Goal: Transaction & Acquisition: Obtain resource

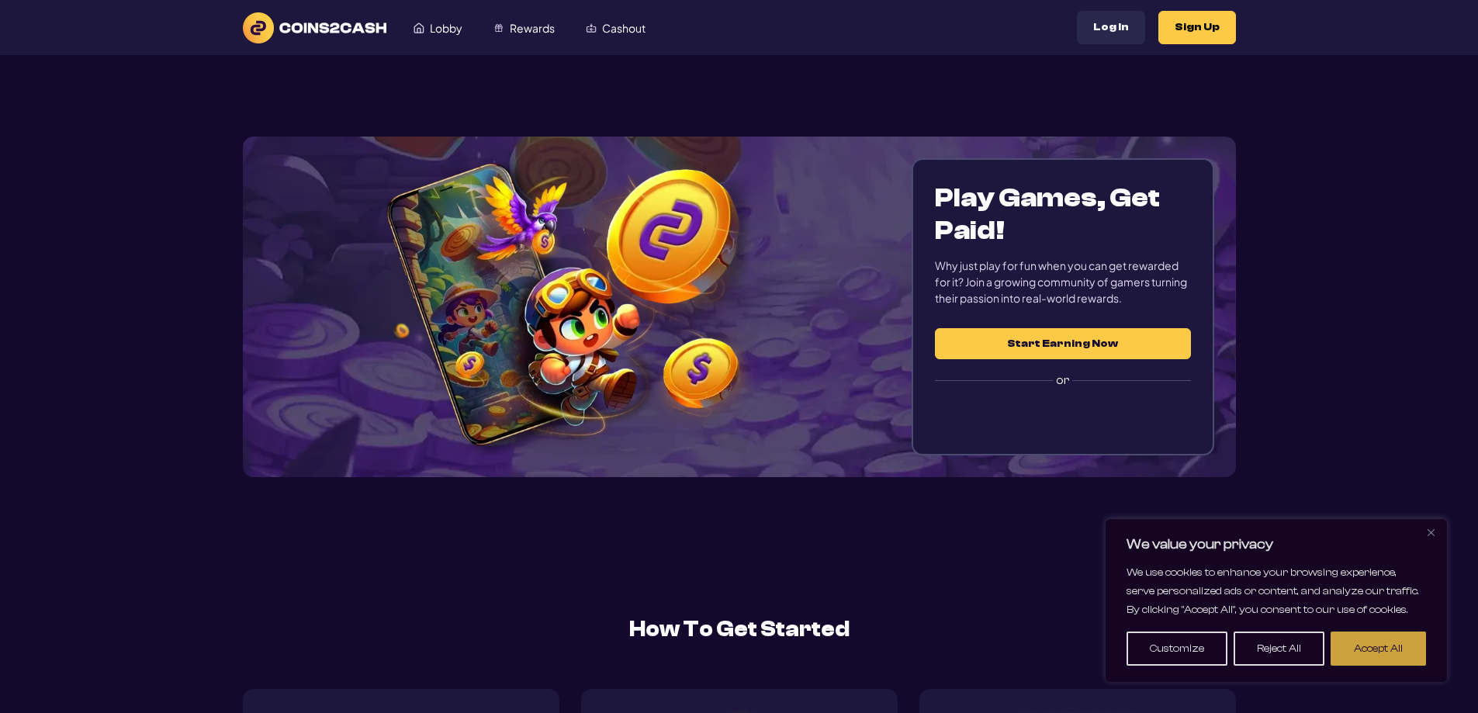
click at [1338, 639] on button "Accept All" at bounding box center [1377, 648] width 95 height 34
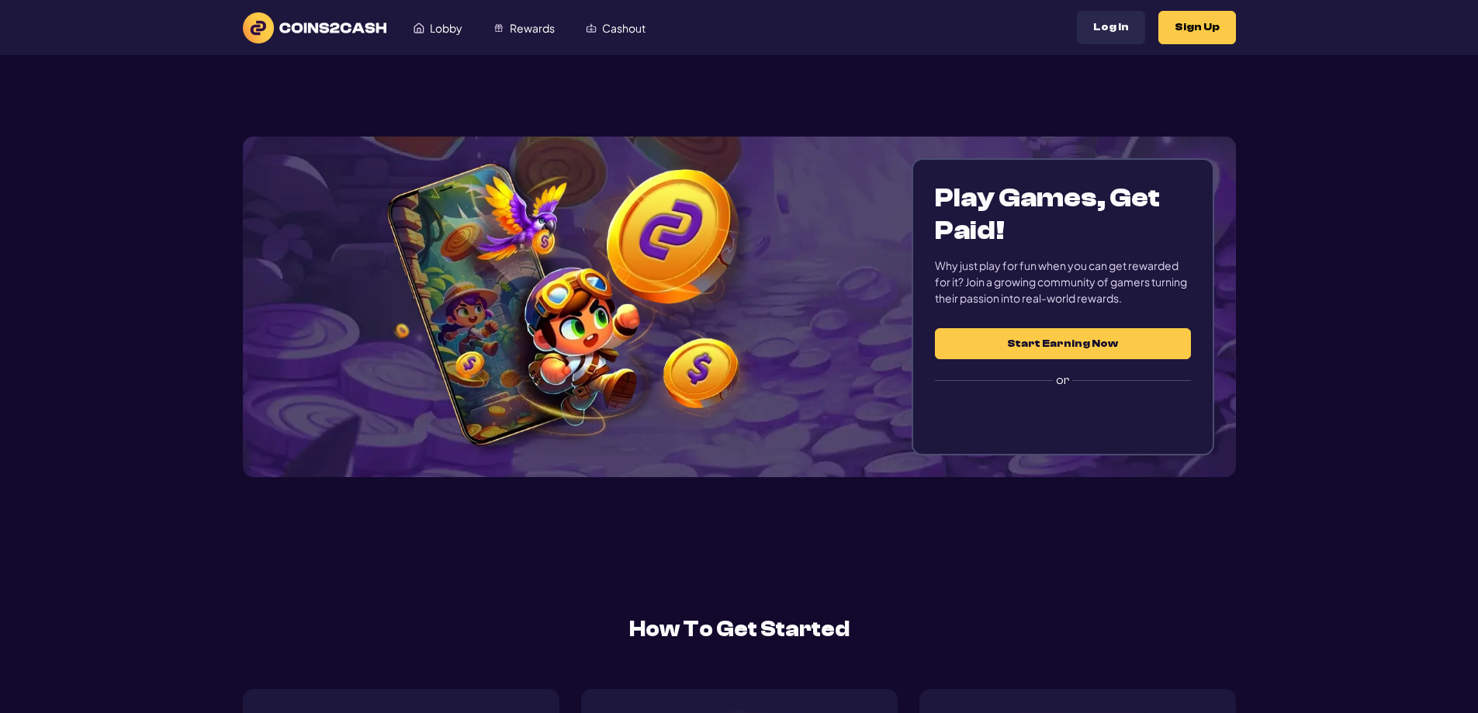
click at [1080, 347] on button "Start Earning Now" at bounding box center [1062, 343] width 255 height 31
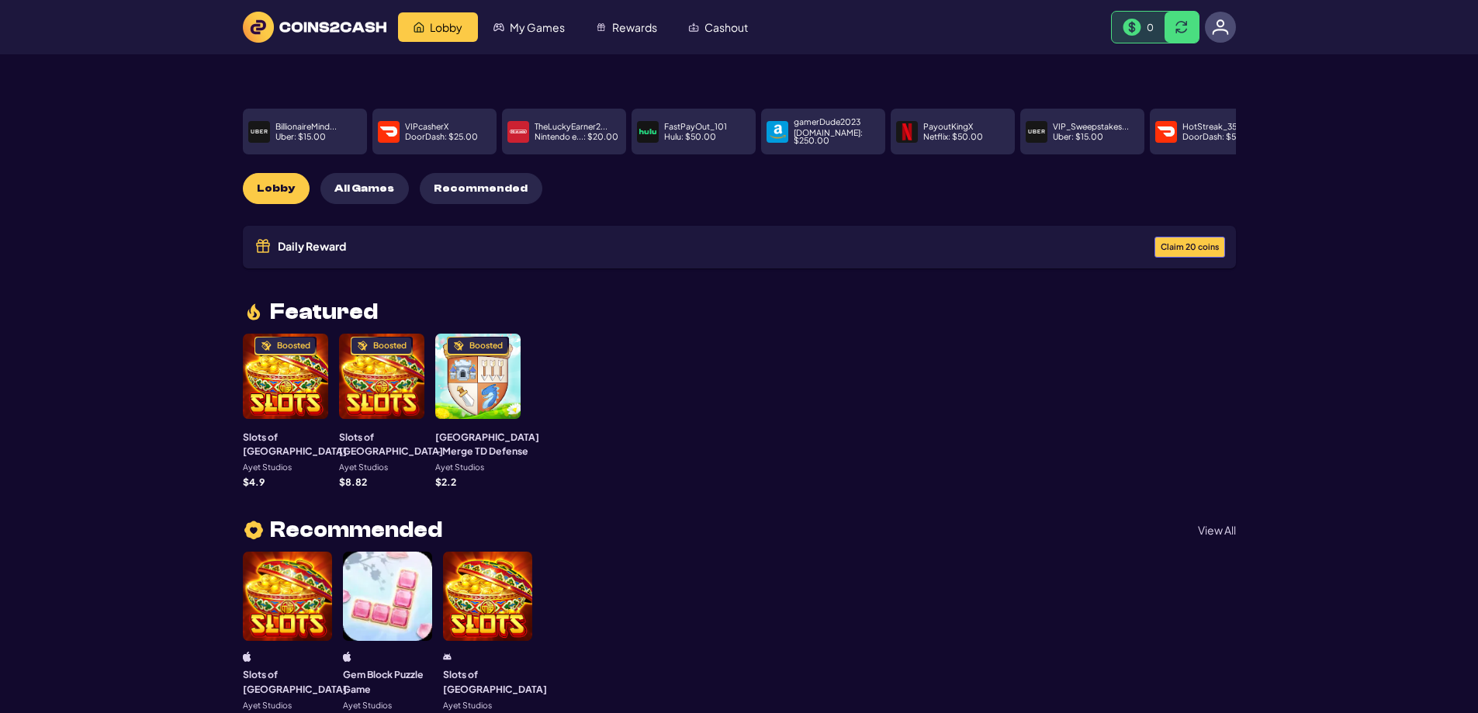
click at [380, 184] on span "All Games" at bounding box center [364, 188] width 60 height 13
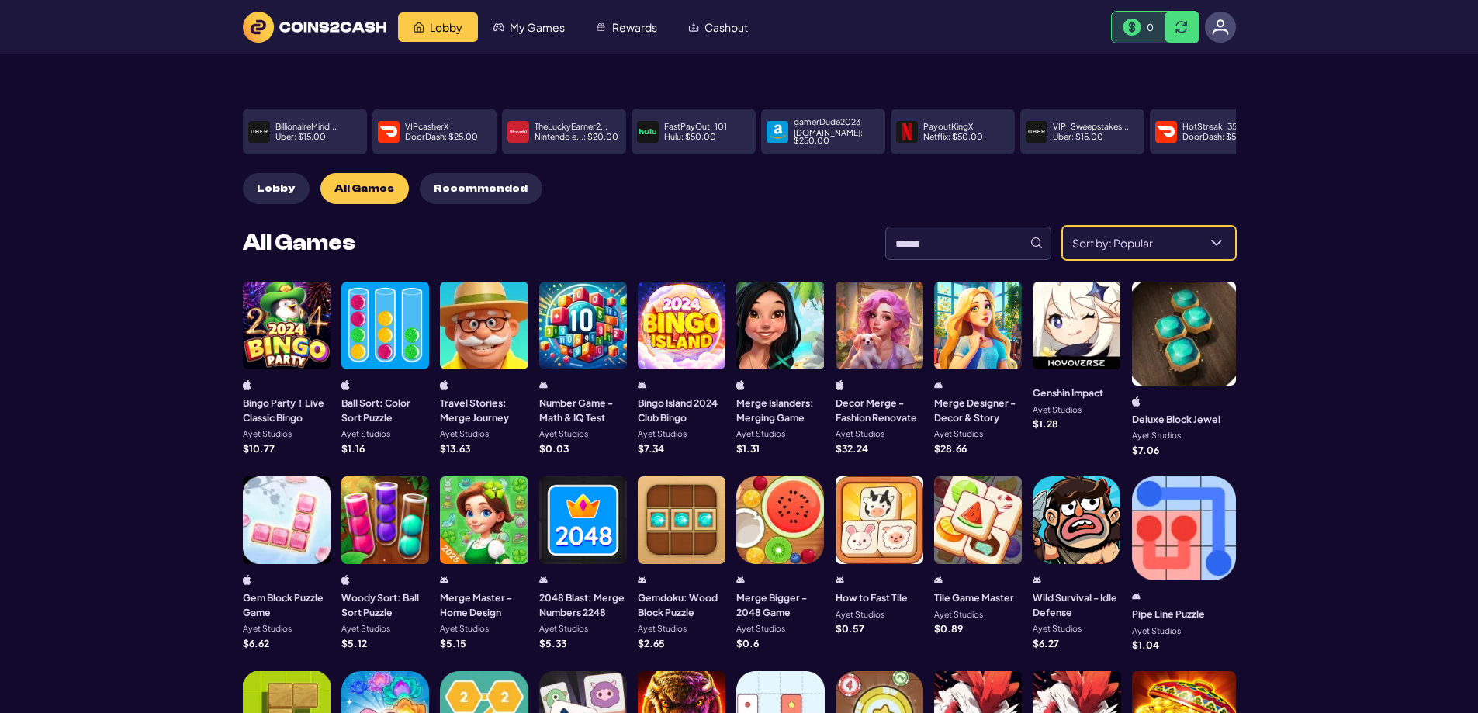
click at [1087, 240] on span "Sort by: Popular" at bounding box center [1130, 242] width 135 height 33
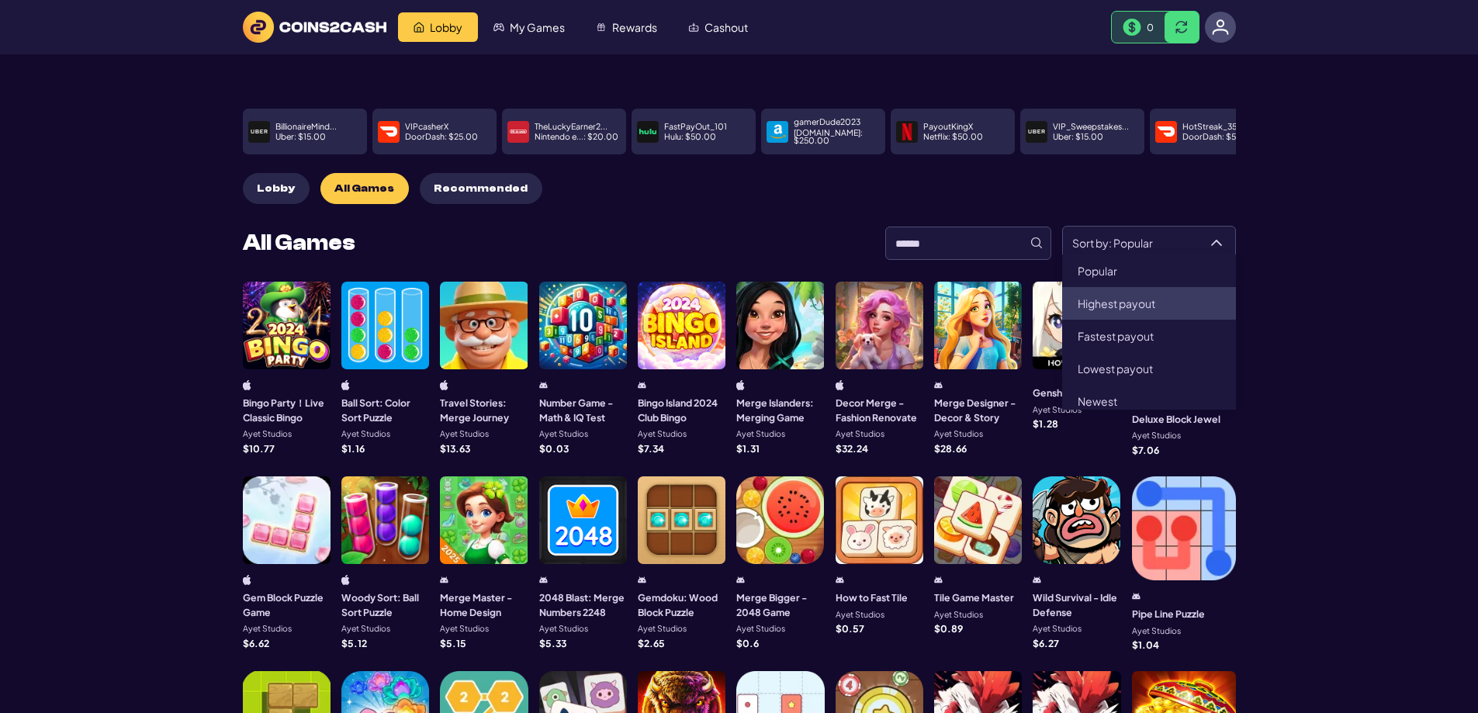
click at [1123, 300] on span "Highest payout" at bounding box center [1116, 303] width 78 height 14
type input "**********"
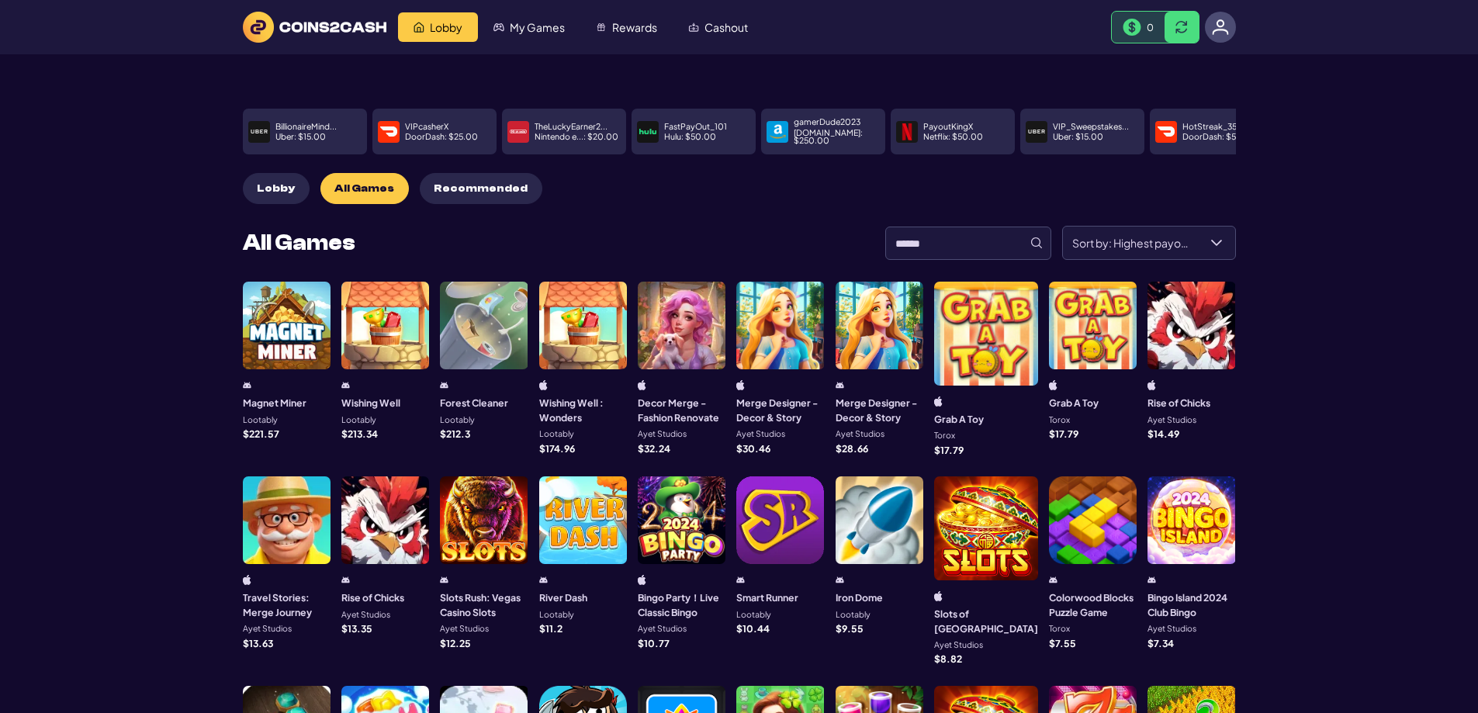
click at [1219, 29] on img at bounding box center [1220, 27] width 17 height 17
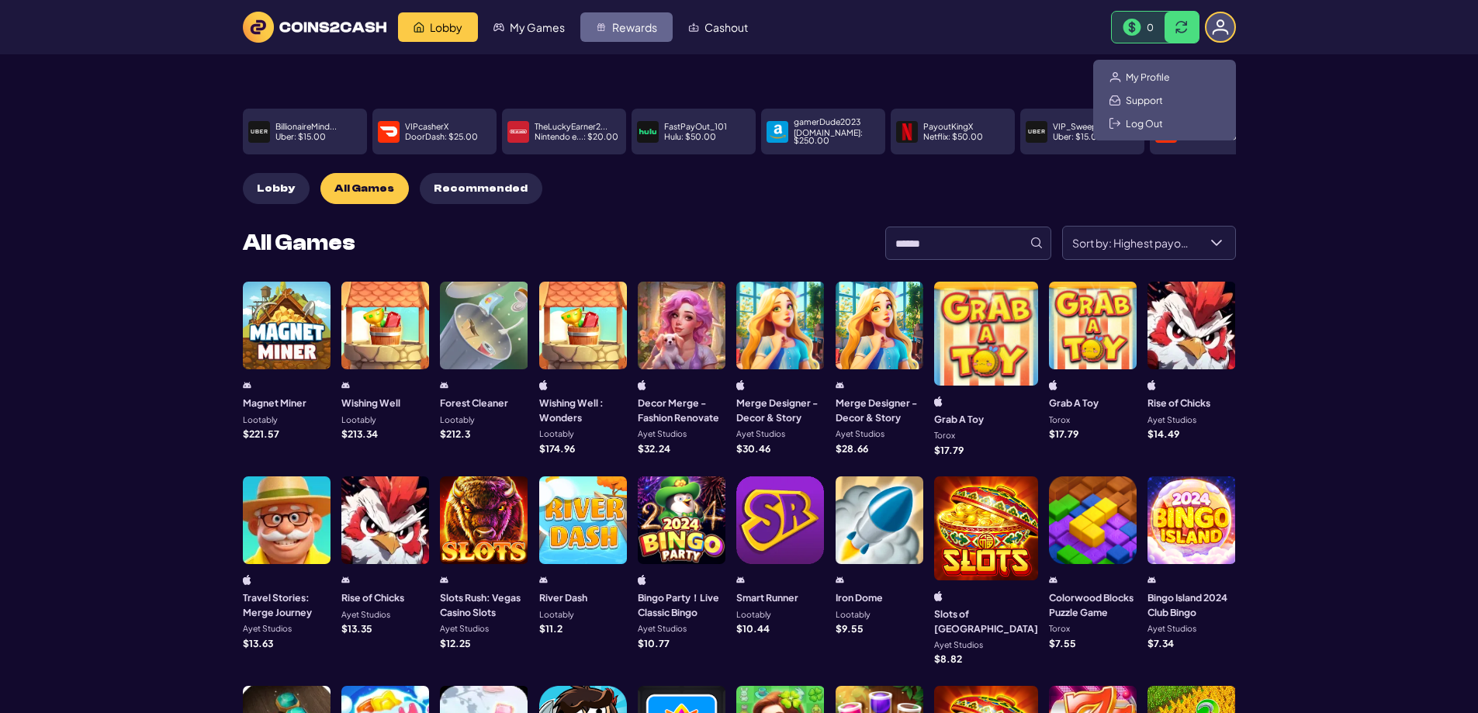
click at [637, 27] on span "Rewards" at bounding box center [634, 27] width 45 height 11
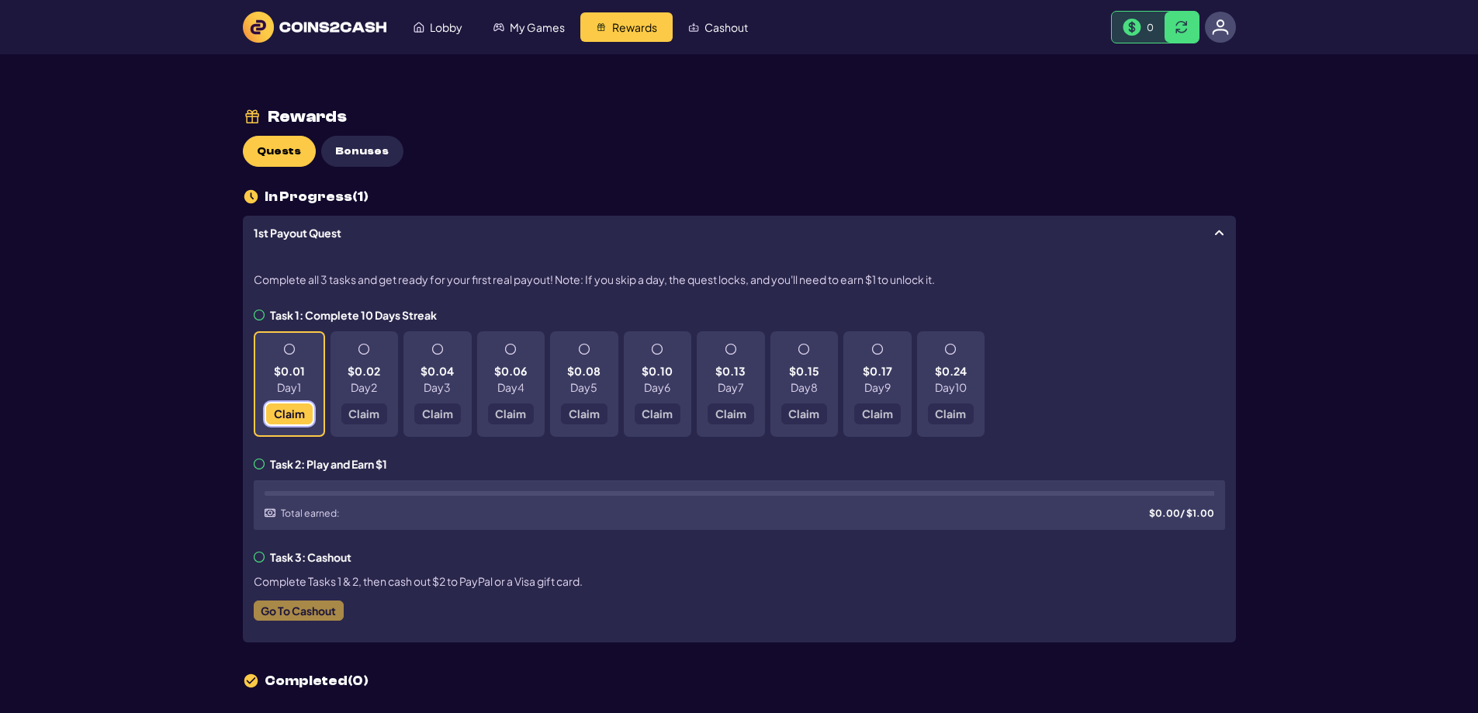
click at [298, 420] on button "Claim" at bounding box center [289, 413] width 47 height 21
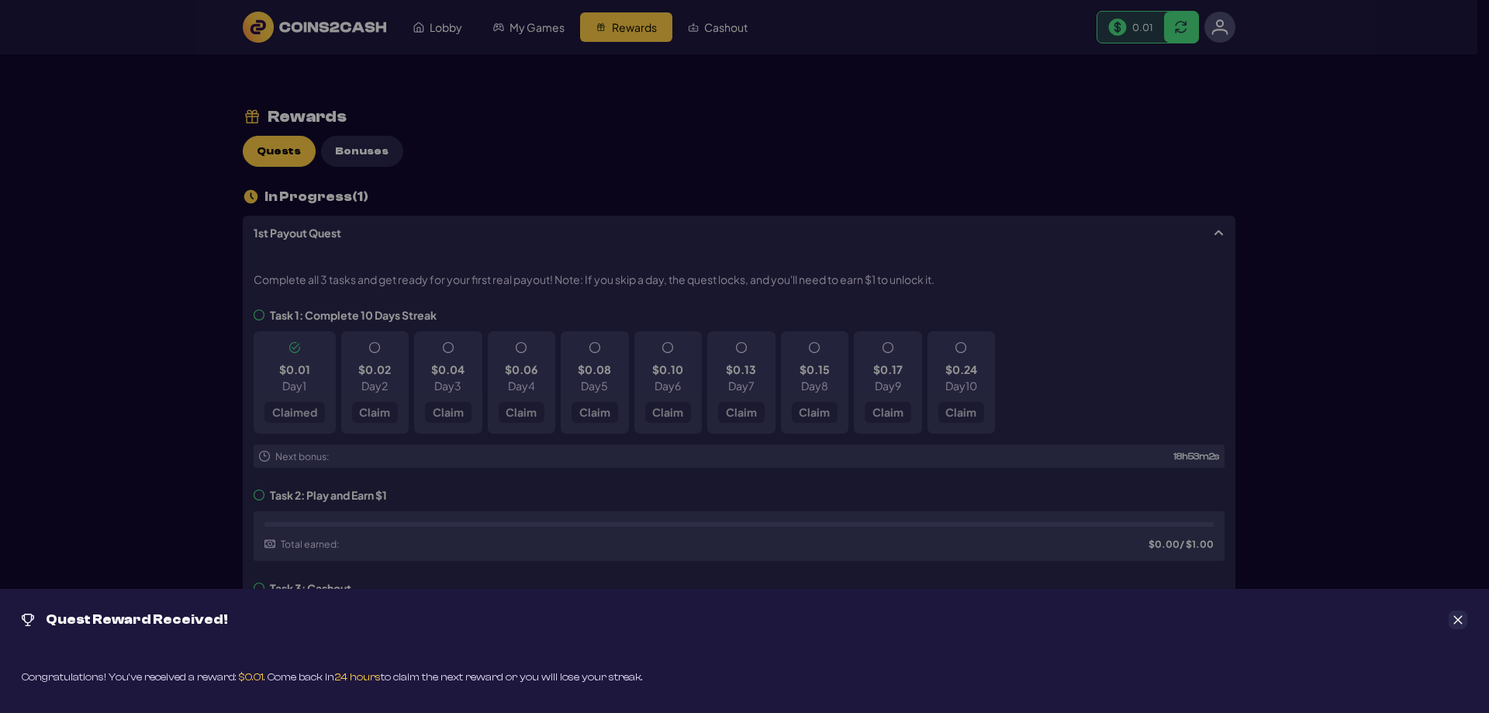
click at [1460, 616] on icon "Close" at bounding box center [1458, 619] width 11 height 11
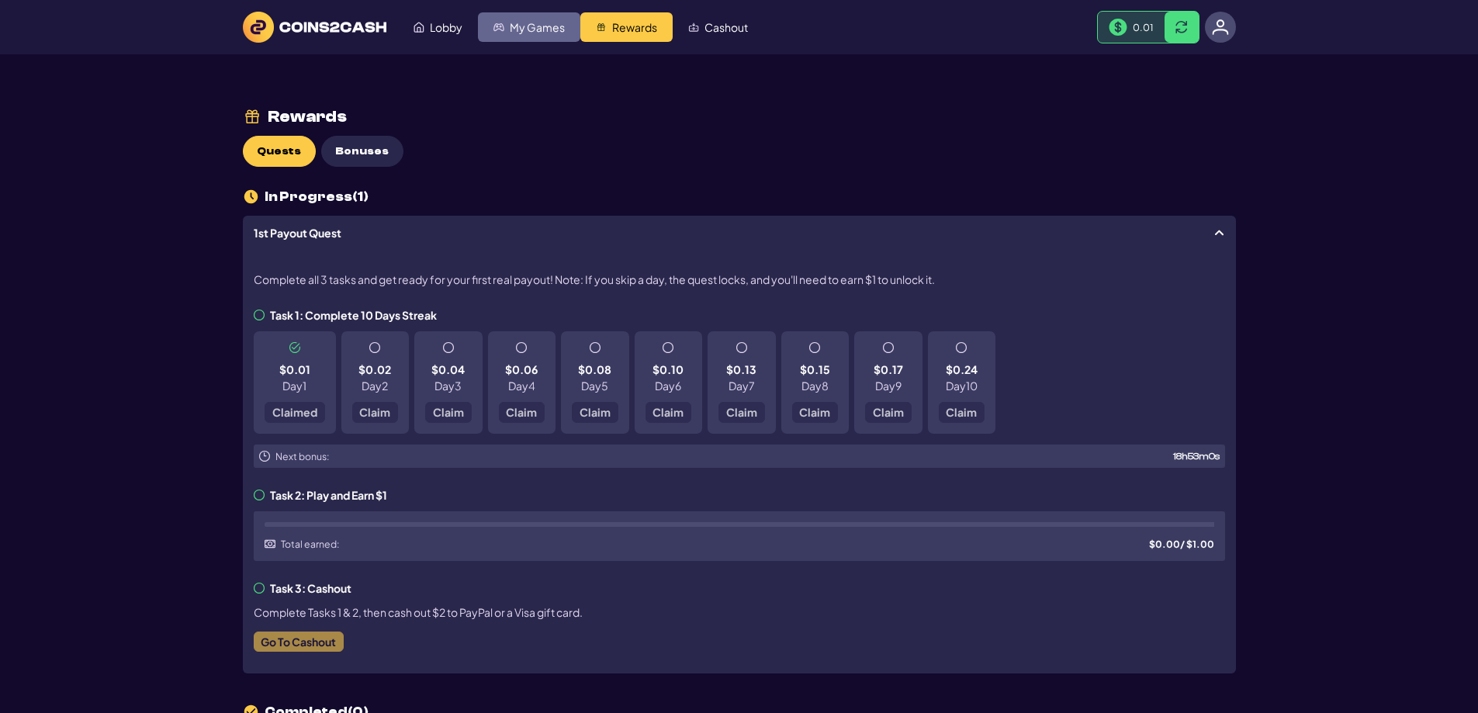
click at [518, 34] on link "My Games" at bounding box center [529, 26] width 102 height 29
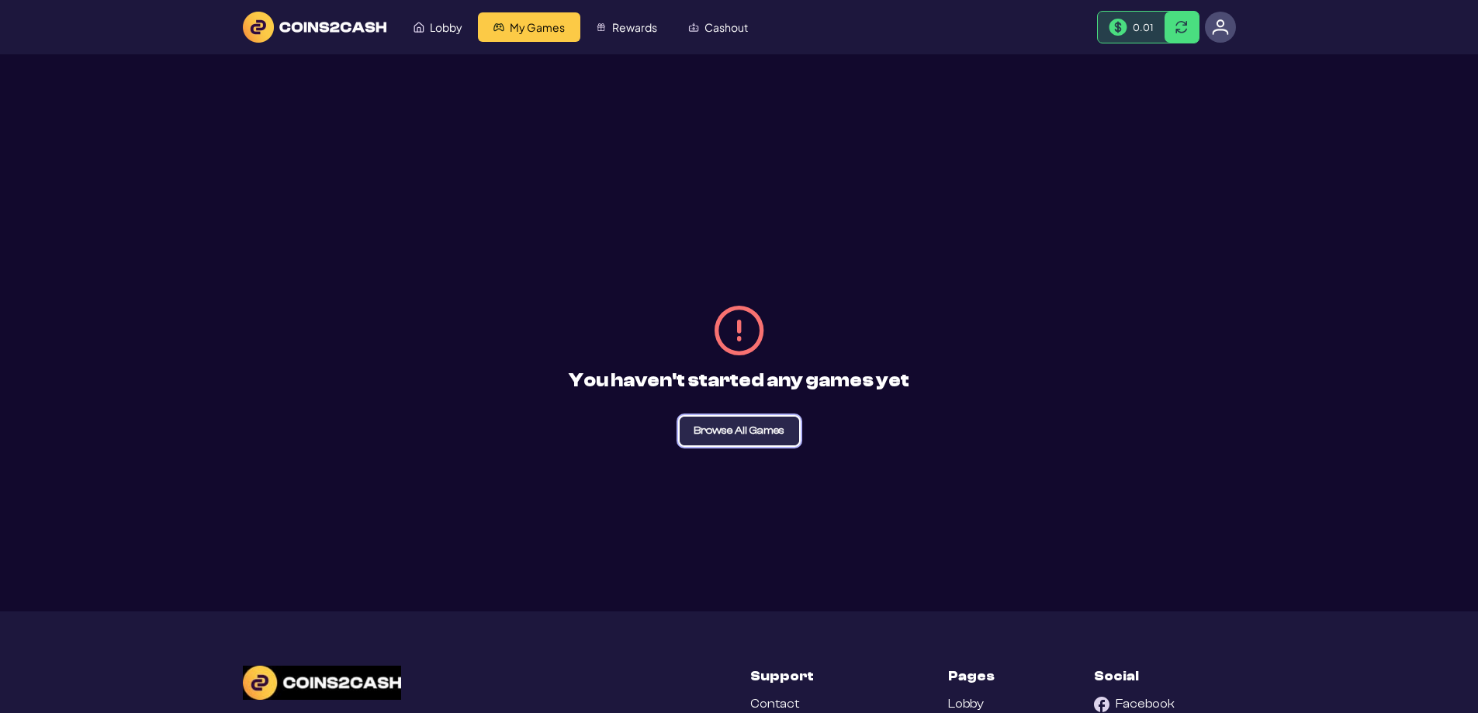
click at [773, 437] on button "Browse All Games" at bounding box center [738, 431] width 119 height 29
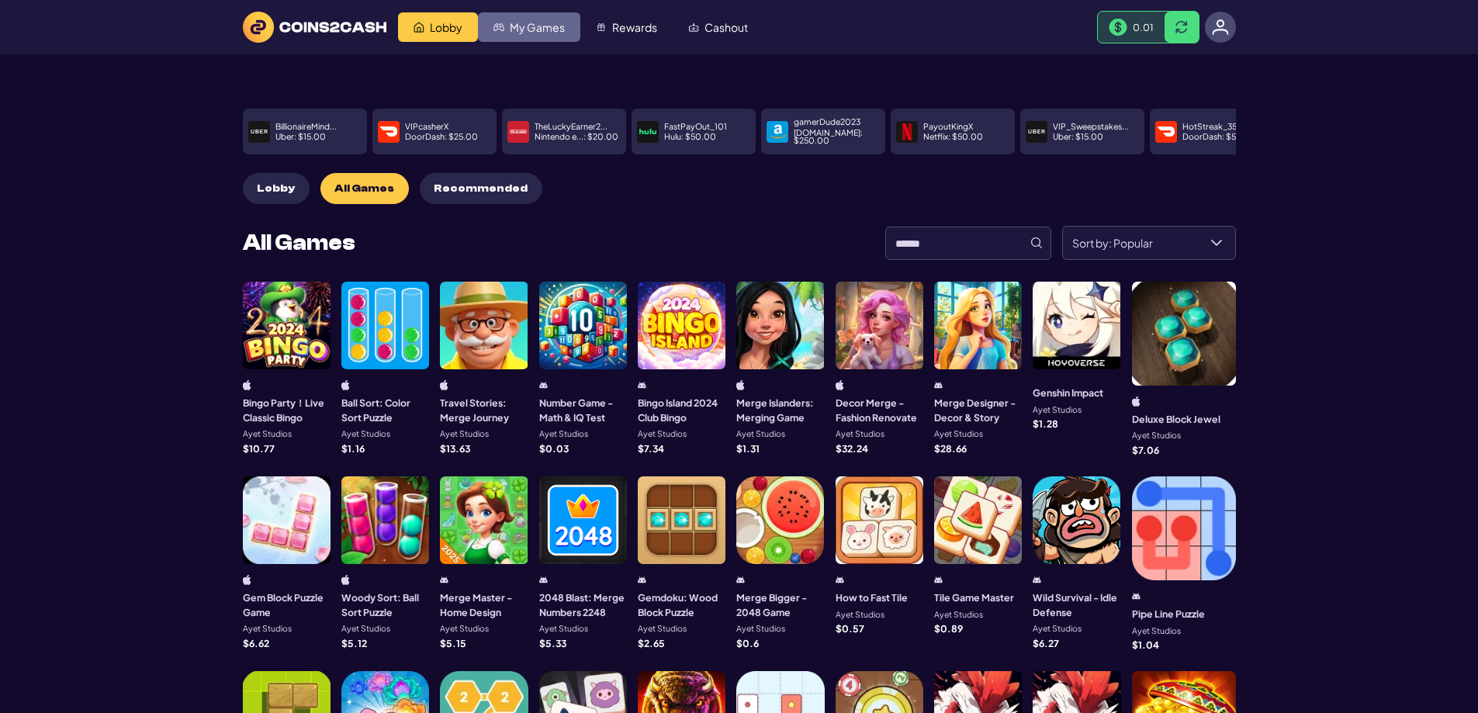
click at [531, 25] on span "My Games" at bounding box center [537, 27] width 55 height 11
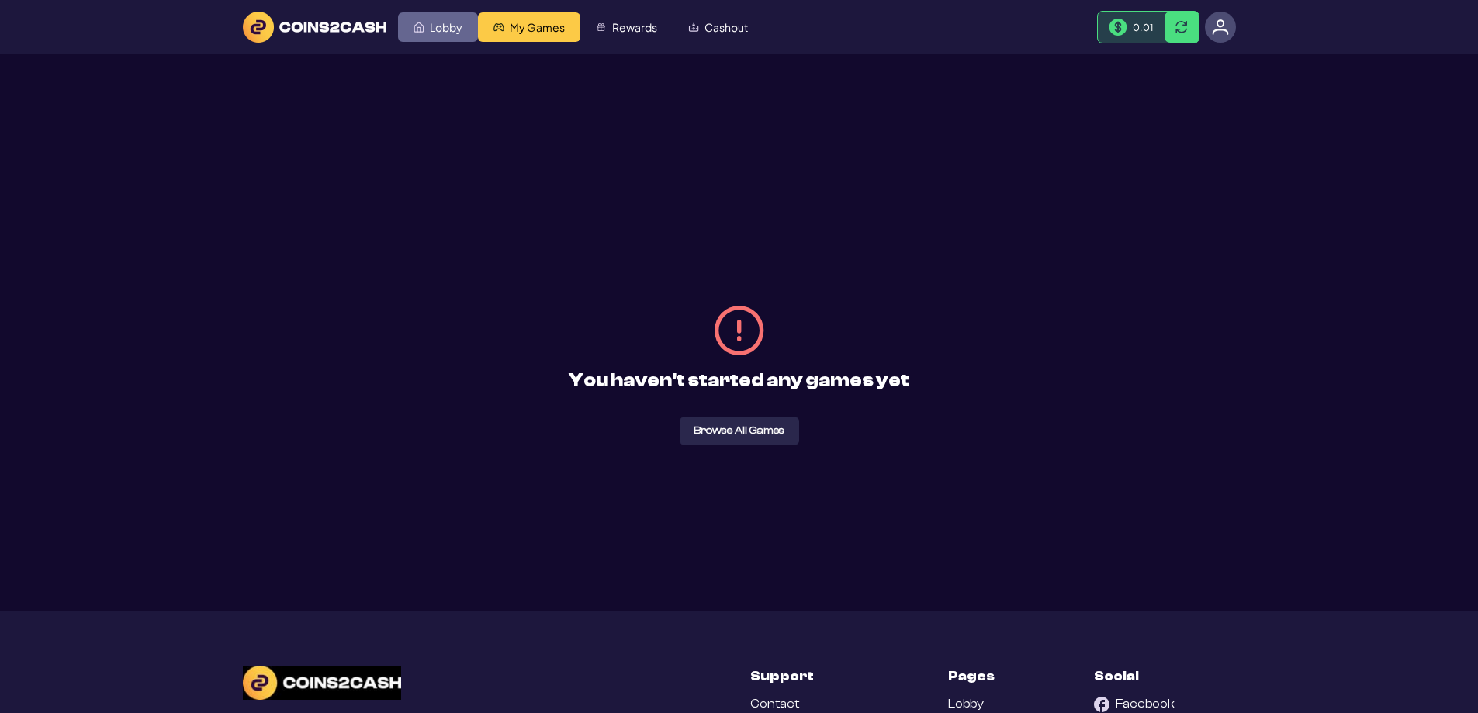
click at [448, 26] on span "Lobby" at bounding box center [446, 27] width 33 height 11
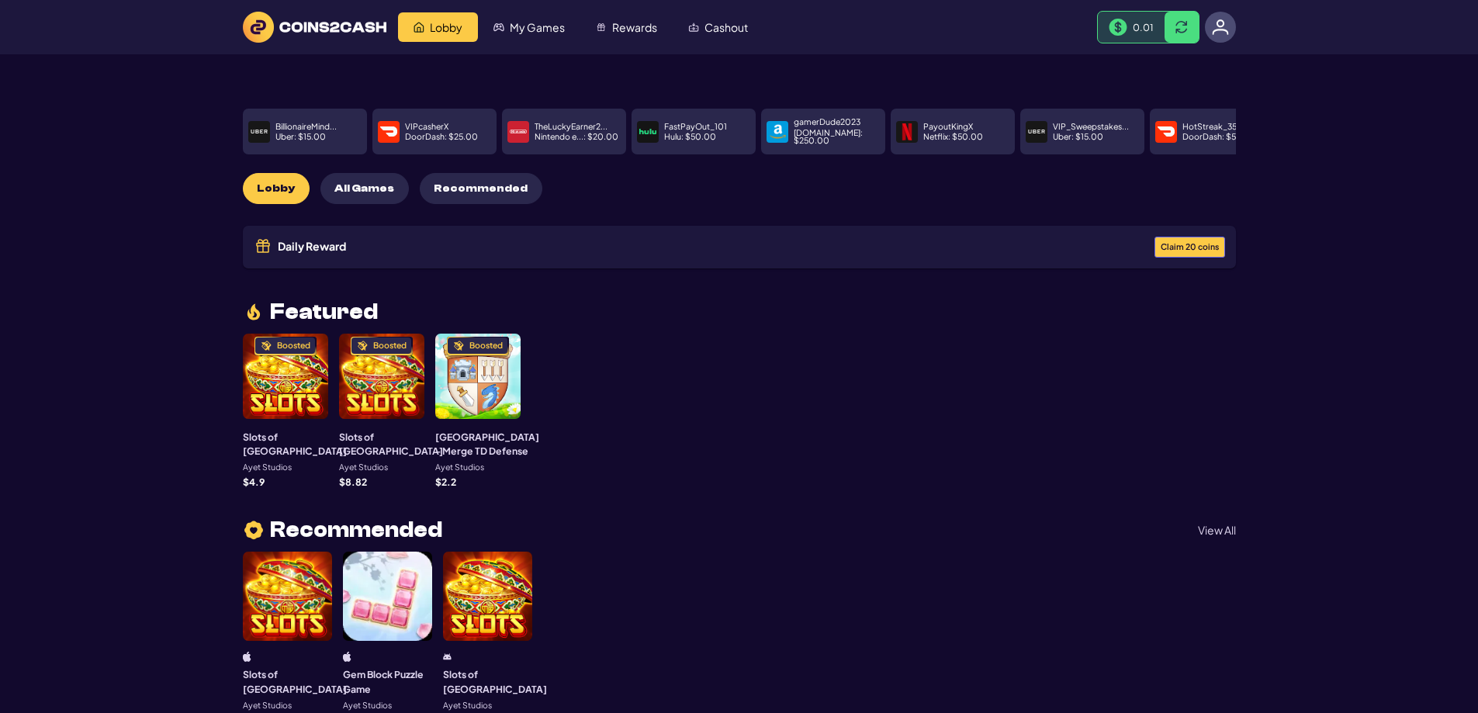
click at [458, 185] on span "Recommended" at bounding box center [481, 188] width 94 height 13
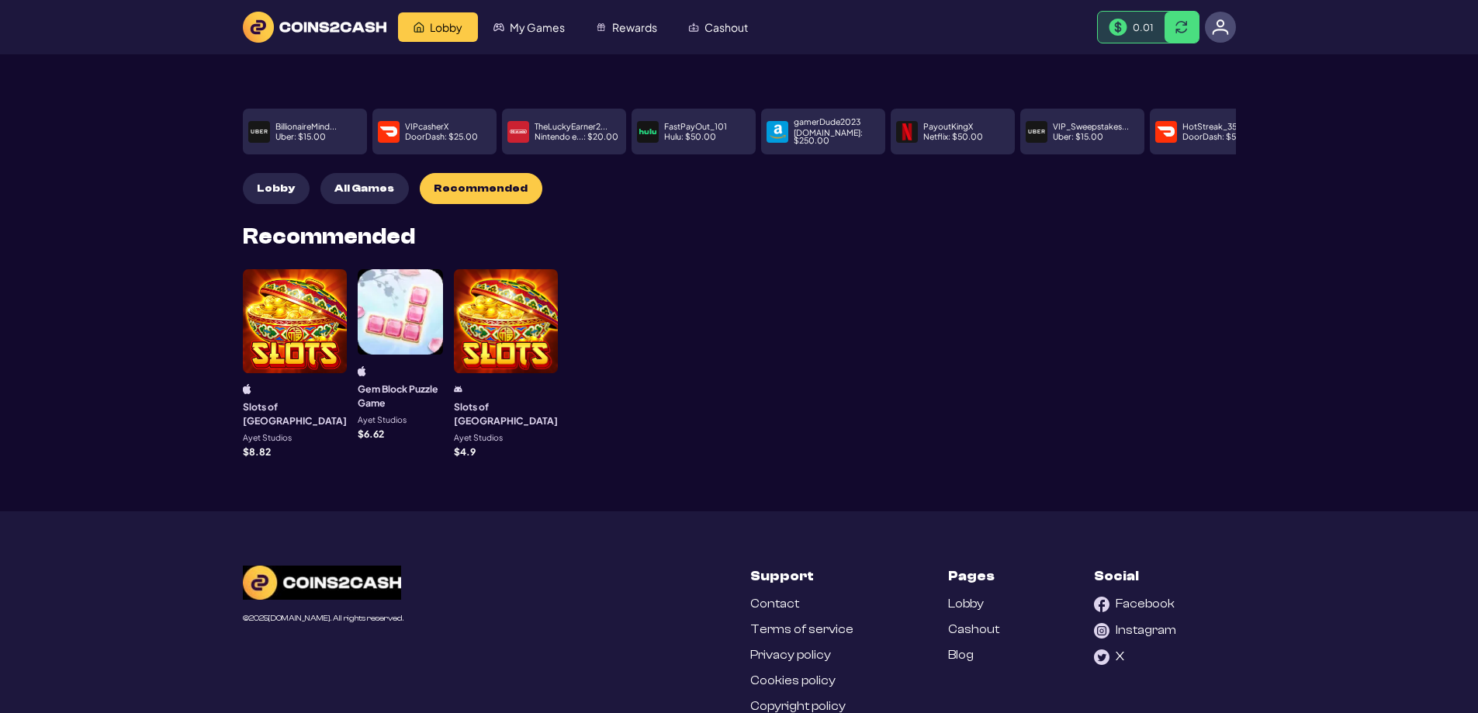
click at [379, 182] on span "All Games" at bounding box center [364, 188] width 60 height 13
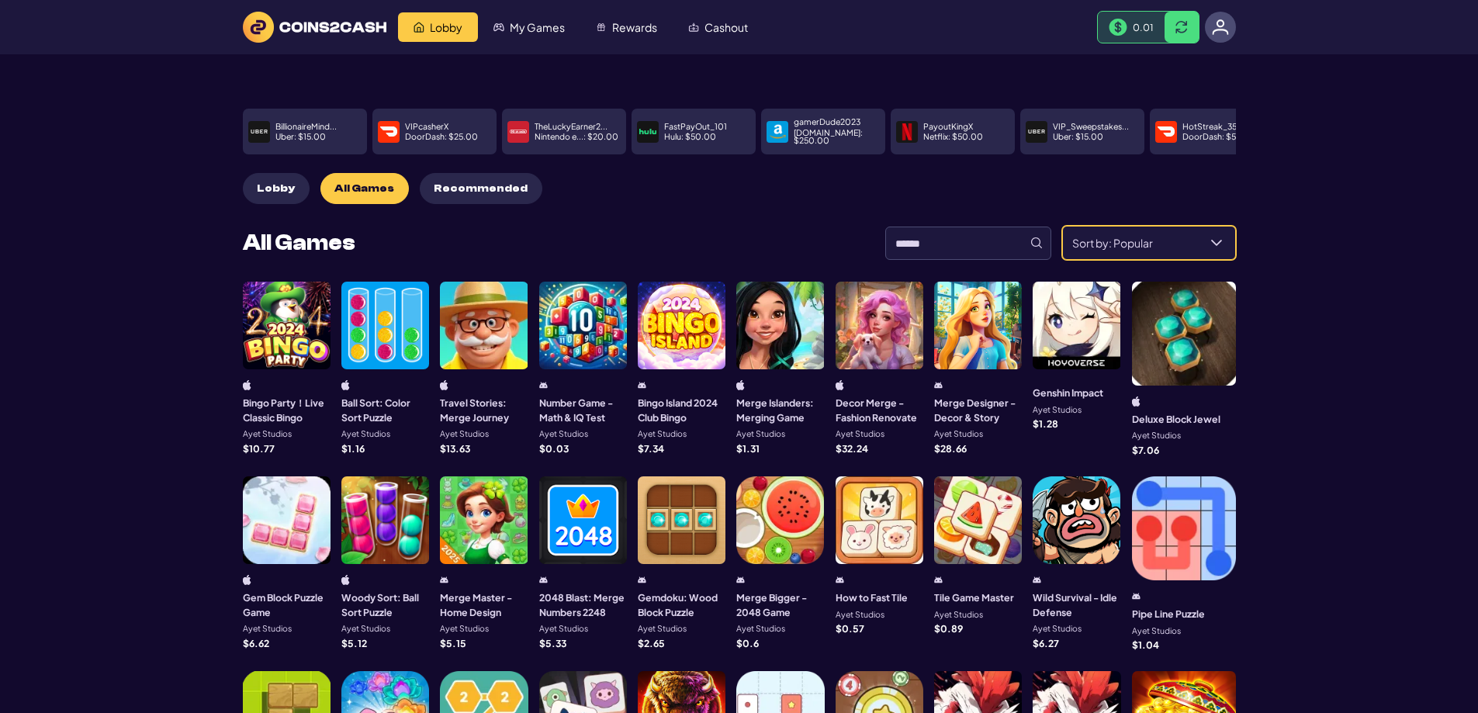
click at [1215, 240] on icon "Sort by: Popular" at bounding box center [1216, 243] width 11 height 6
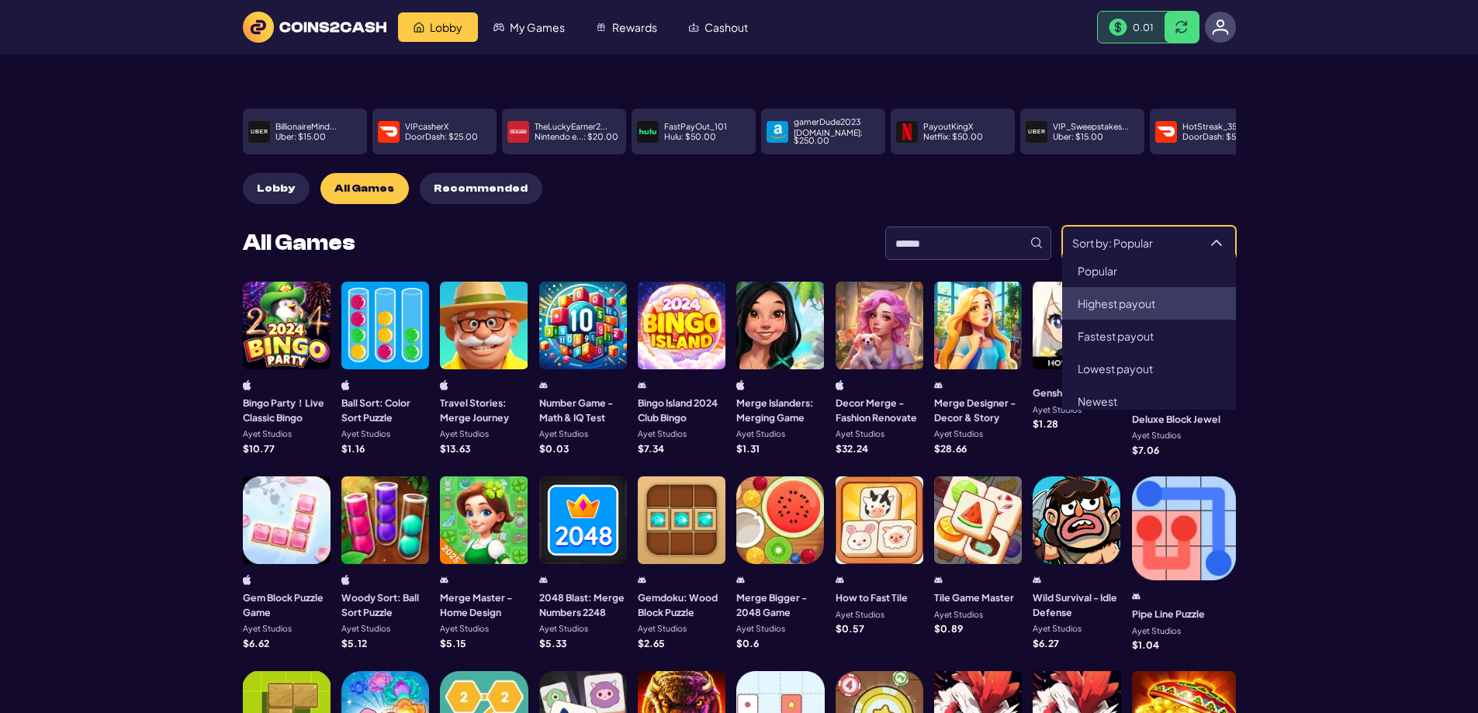
click at [1133, 296] on span "Highest payout" at bounding box center [1116, 303] width 78 height 14
type input "**********"
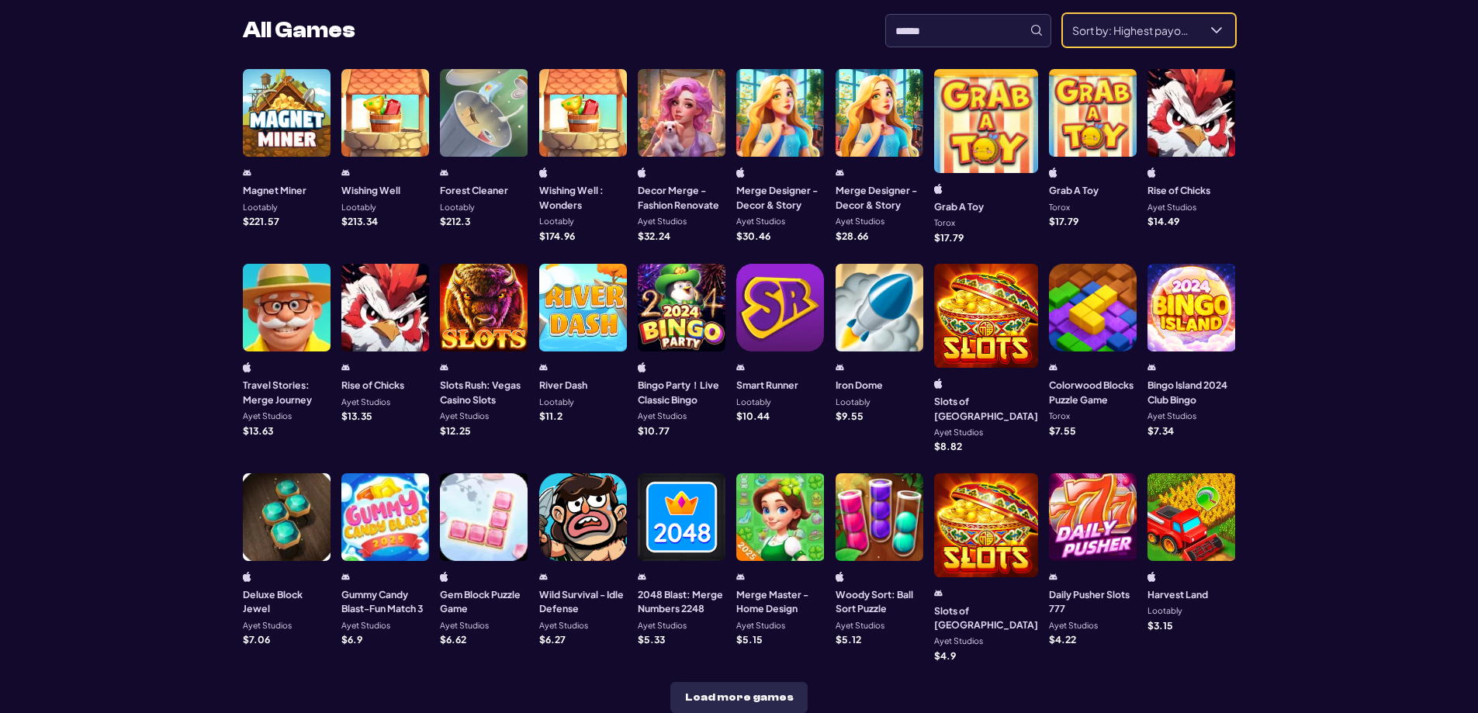
scroll to position [233, 0]
